Goal: Information Seeking & Learning: Find specific fact

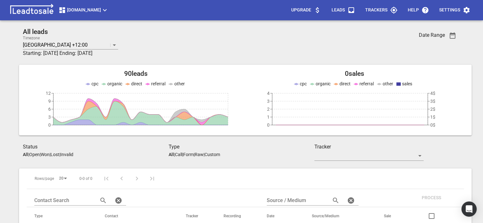
scroll to position [46, 0]
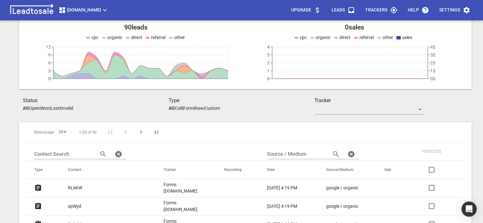
click at [79, 188] on p "RLkKW" at bounding box center [75, 188] width 14 height 7
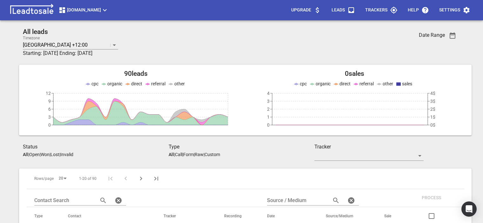
scroll to position [46, 0]
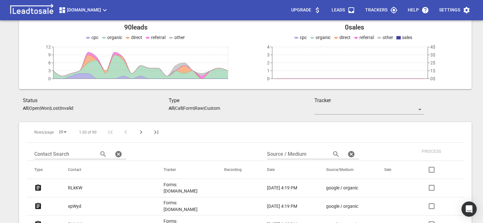
click at [79, 209] on p "xpWyd" at bounding box center [74, 206] width 13 height 7
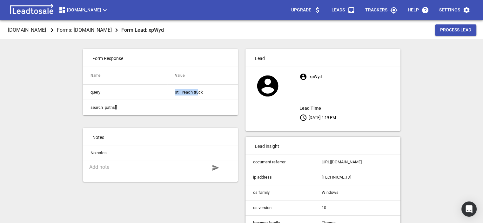
drag, startPoint x: 199, startPoint y: 93, endPoint x: 165, endPoint y: 92, distance: 33.4
click at [165, 92] on tr "query still reach truck" at bounding box center [160, 92] width 155 height 15
click at [207, 92] on td "still reach truck" at bounding box center [202, 92] width 70 height 15
drag, startPoint x: 203, startPoint y: 92, endPoint x: 180, endPoint y: 93, distance: 22.9
click at [172, 94] on td "still reach truck" at bounding box center [202, 92] width 70 height 15
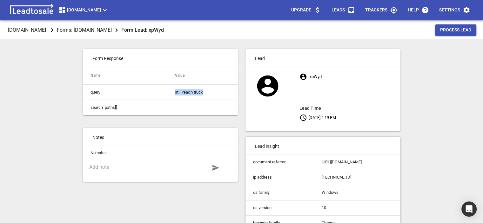
copy td "still reach truck"
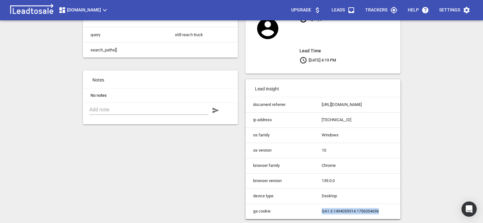
drag, startPoint x: 385, startPoint y: 208, endPoint x: 317, endPoint y: 209, distance: 67.7
click at [317, 209] on td "GA1.3.1494059314.1756354696" at bounding box center [357, 211] width 86 height 15
drag, startPoint x: 353, startPoint y: 116, endPoint x: 314, endPoint y: 114, distance: 39.1
click at [314, 114] on td "222.154.237.104" at bounding box center [357, 119] width 86 height 15
copy td "222.154.237.104"
